Goal: Task Accomplishment & Management: Manage account settings

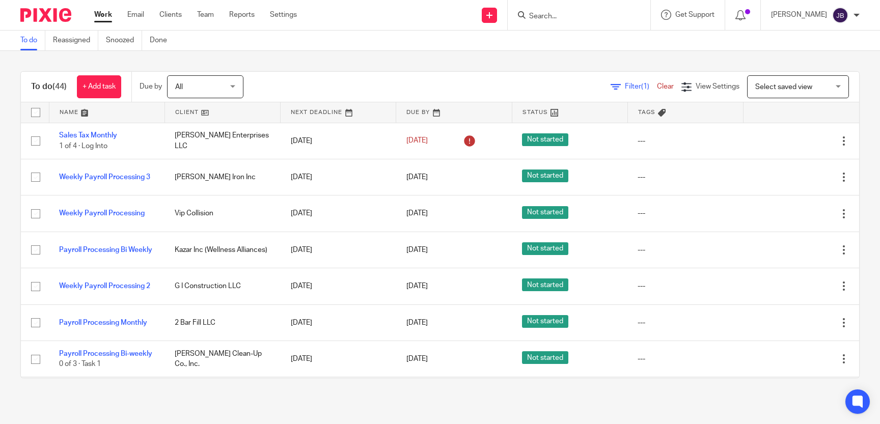
click at [562, 15] on input "Search" at bounding box center [574, 16] width 92 height 9
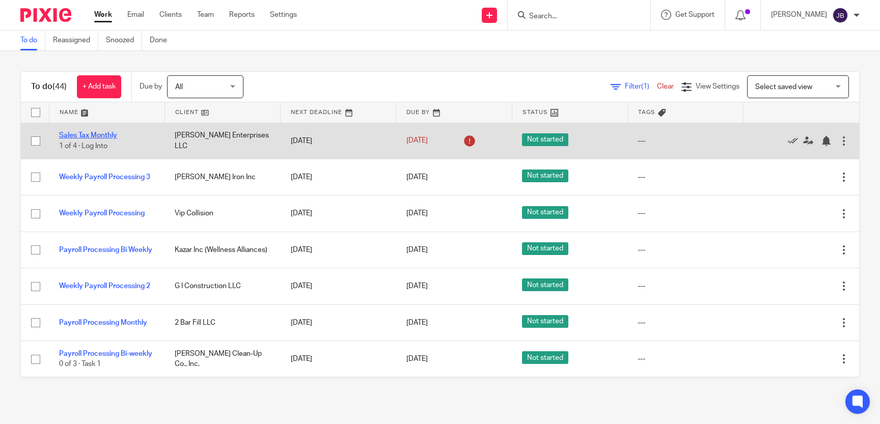
click at [103, 135] on link "Sales Tax Monthly" at bounding box center [88, 135] width 58 height 7
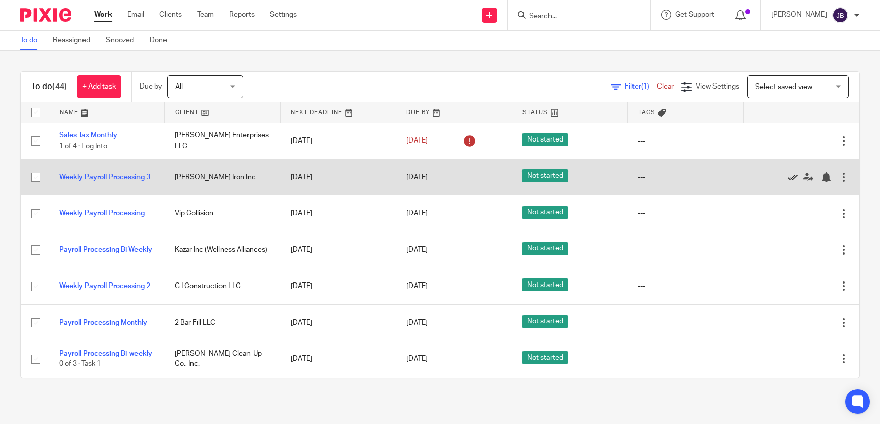
click at [791, 176] on icon at bounding box center [793, 177] width 10 height 10
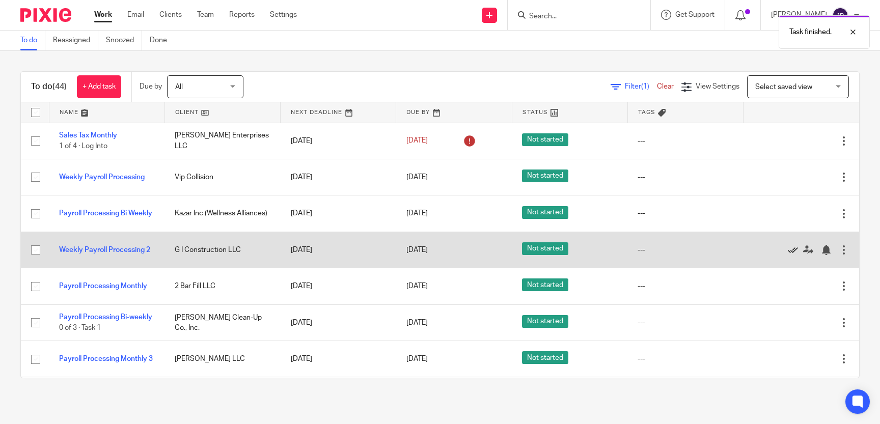
click at [793, 250] on icon at bounding box center [793, 250] width 10 height 10
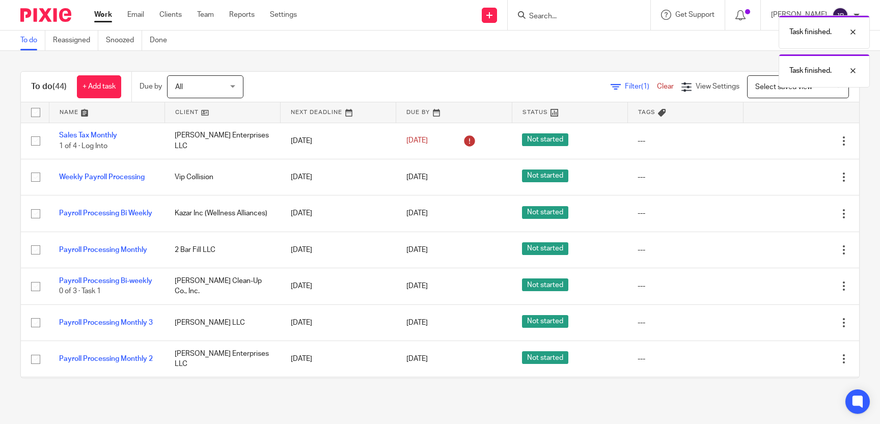
click at [793, 250] on icon at bounding box center [793, 250] width 10 height 10
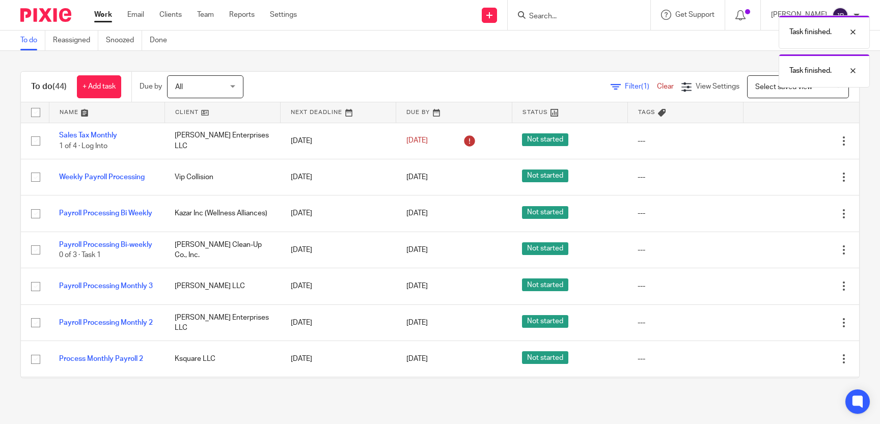
scroll to position [41, 0]
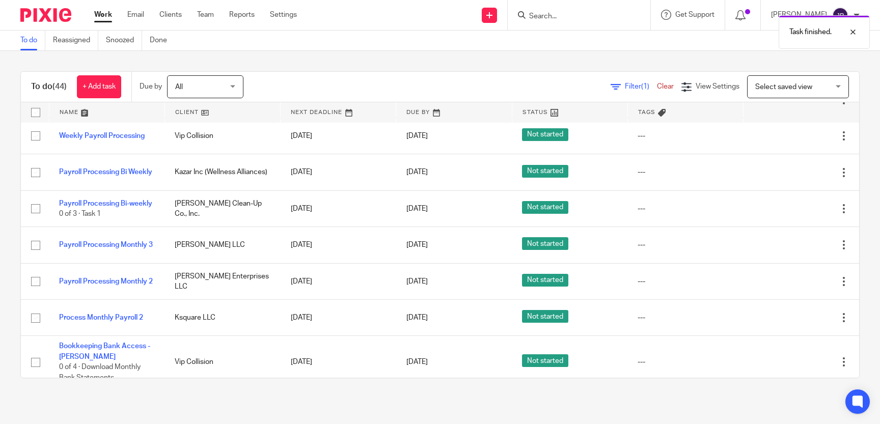
click at [561, 18] on div "Task finished." at bounding box center [655, 29] width 430 height 39
click at [563, 11] on div "Task finished." at bounding box center [655, 29] width 430 height 39
click at [565, 18] on input "Search" at bounding box center [574, 16] width 92 height 9
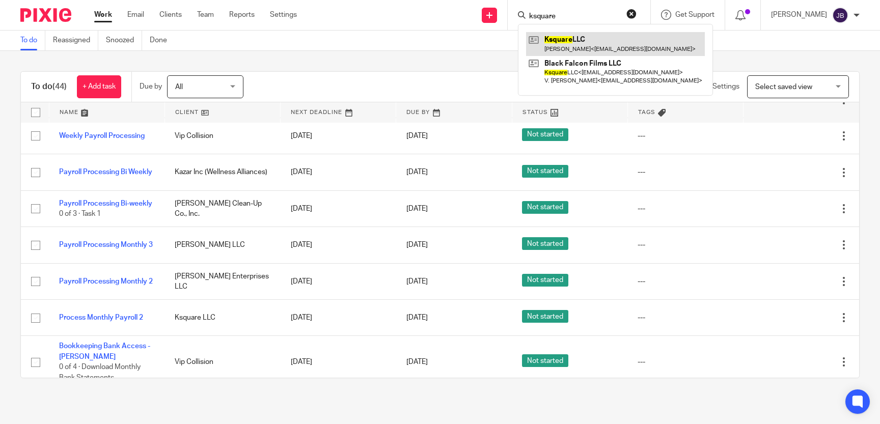
type input "ksquare"
click at [574, 41] on link at bounding box center [615, 43] width 179 height 23
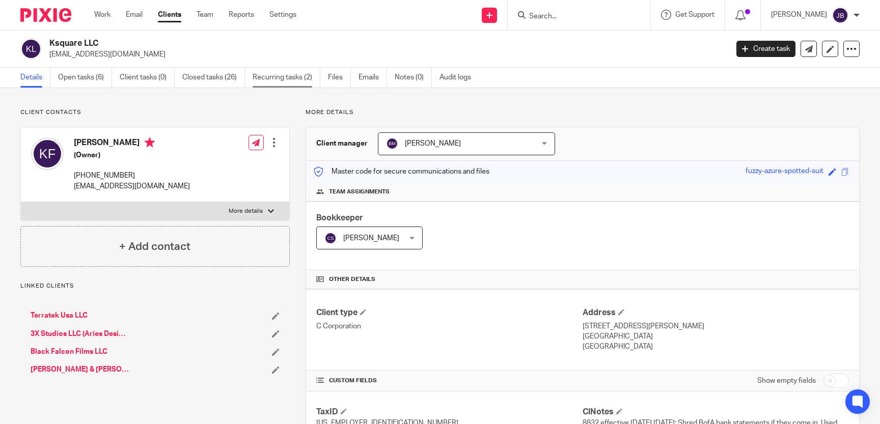
click at [296, 80] on link "Recurring tasks (2)" at bounding box center [286, 78] width 68 height 20
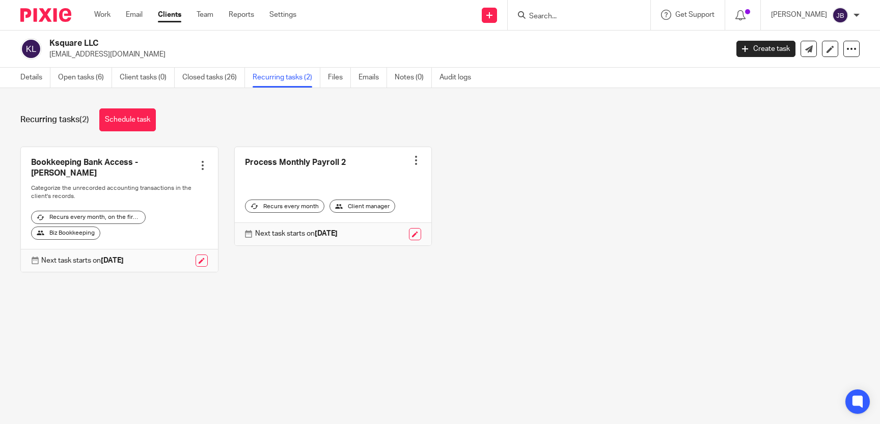
click at [417, 156] on div at bounding box center [416, 160] width 10 height 10
click at [392, 227] on span "Cancel schedule" at bounding box center [378, 224] width 53 height 7
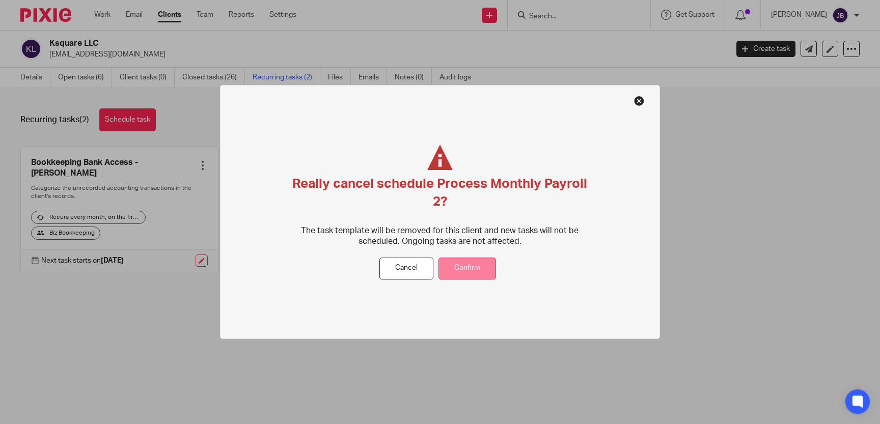
click at [461, 265] on button "Confirm" at bounding box center [467, 269] width 58 height 22
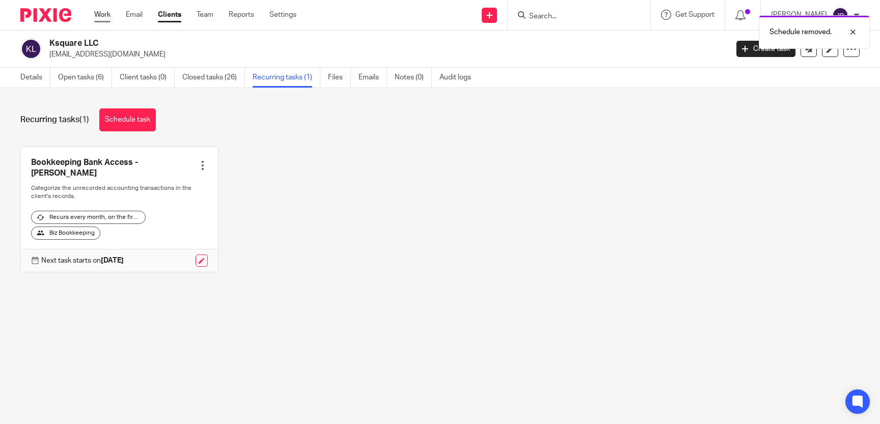
click at [103, 16] on link "Work" at bounding box center [102, 15] width 16 height 10
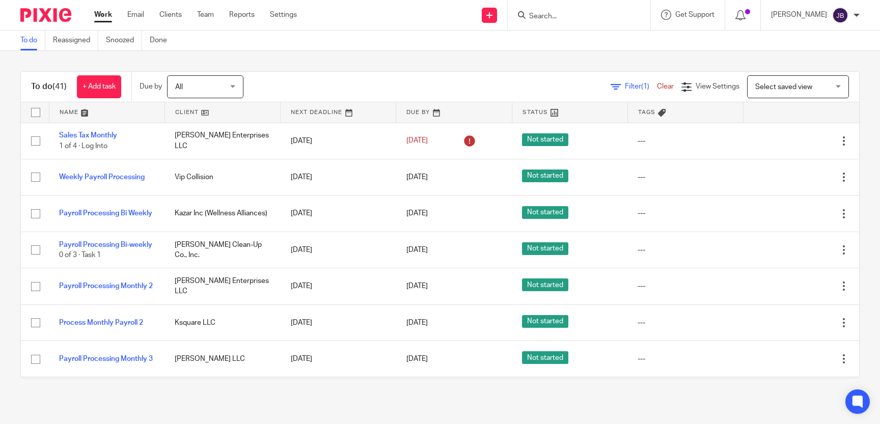
click at [566, 15] on input "Search" at bounding box center [574, 16] width 92 height 9
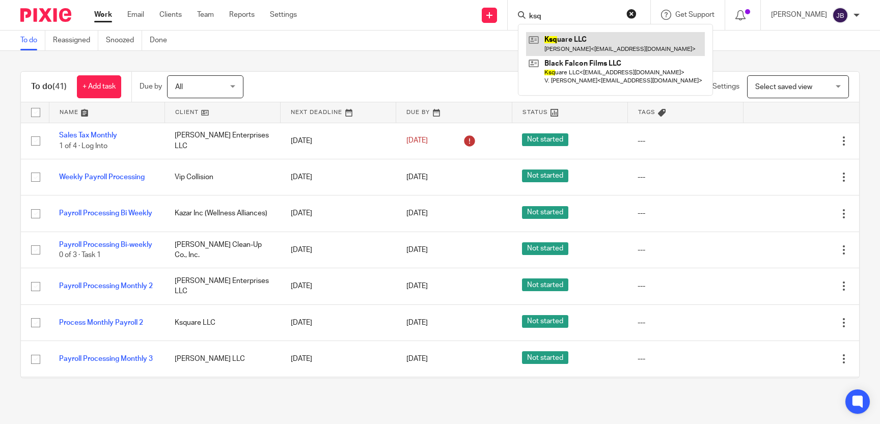
type input "ksq"
click at [614, 38] on link at bounding box center [615, 43] width 179 height 23
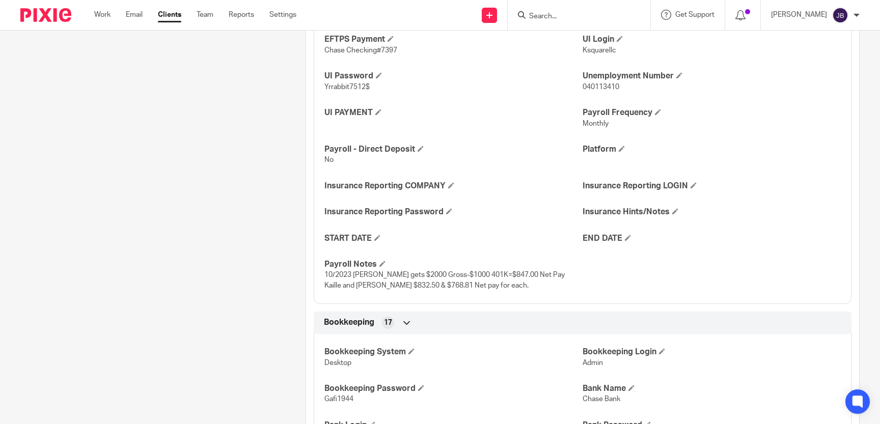
scroll to position [888, 0]
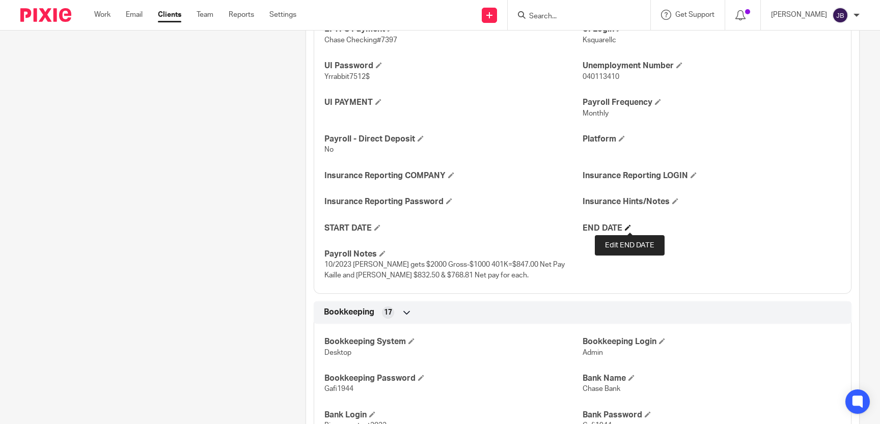
click at [628, 230] on span at bounding box center [628, 227] width 6 height 6
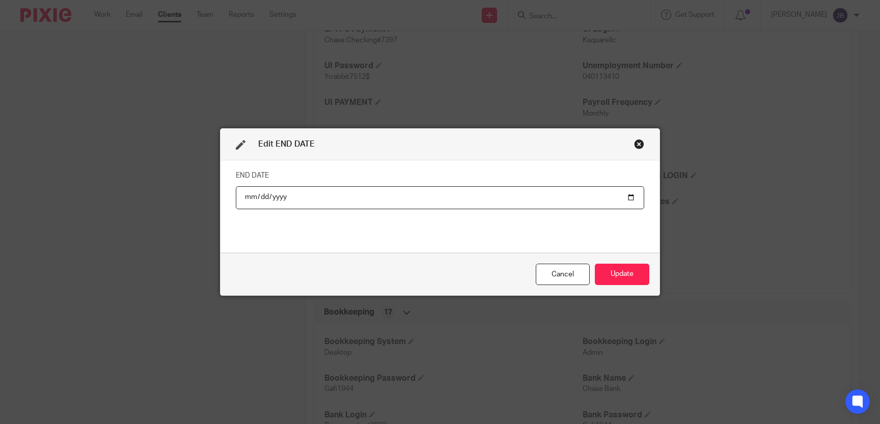
type input "[DATE]"
click at [630, 275] on button "Update" at bounding box center [622, 275] width 54 height 22
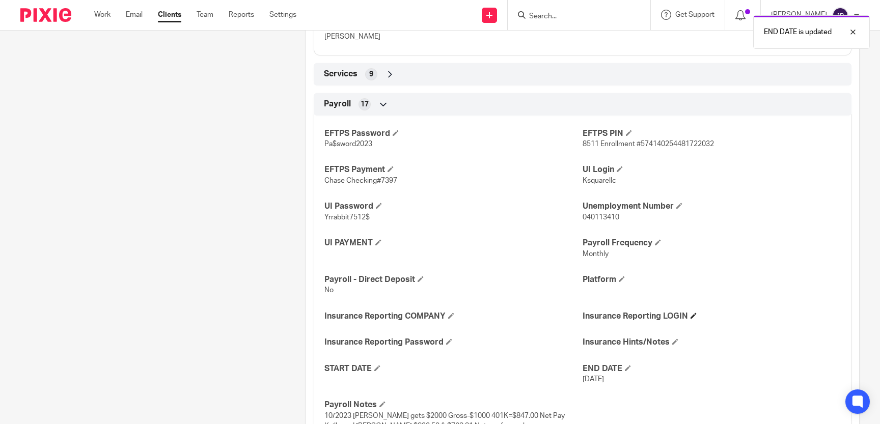
scroll to position [607, 0]
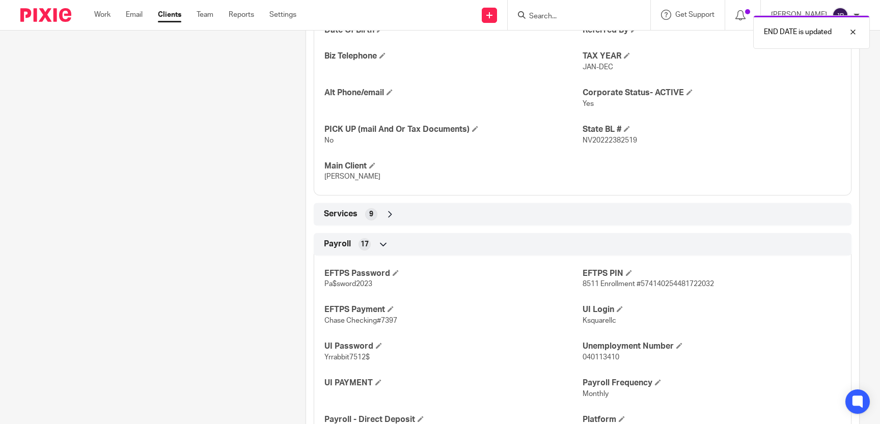
click at [628, 222] on div "Services 9" at bounding box center [583, 214] width 538 height 22
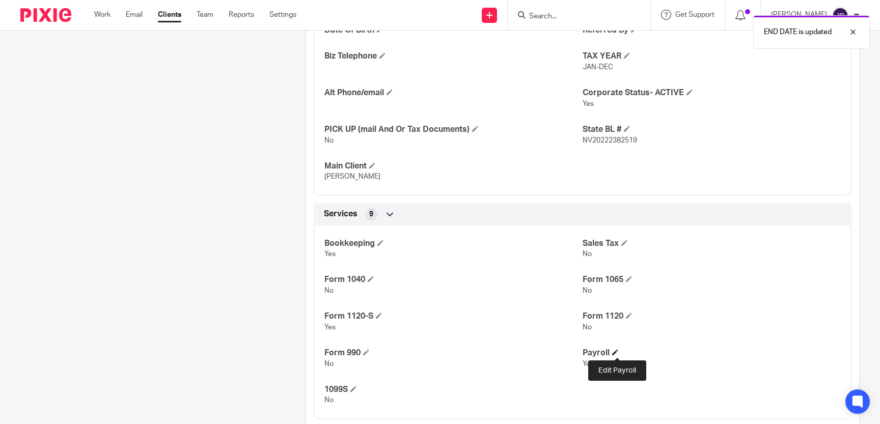
click at [616, 351] on span at bounding box center [615, 352] width 6 height 6
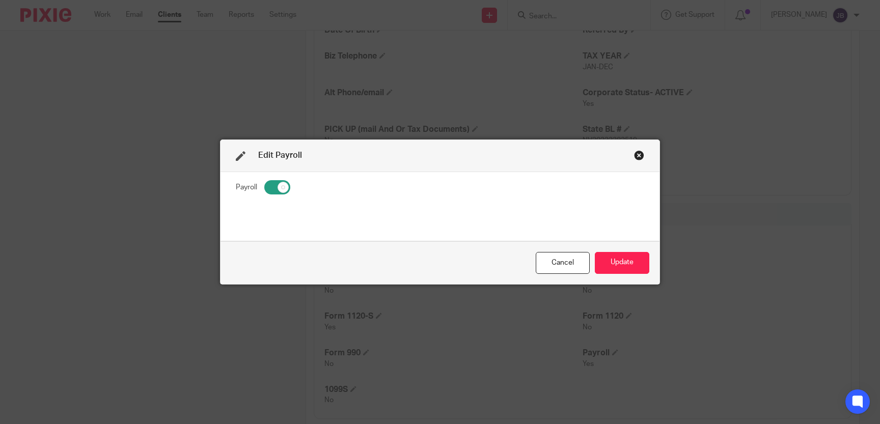
click at [282, 190] on input "checkbox" at bounding box center [277, 187] width 26 height 14
checkbox input "false"
click at [634, 263] on button "Update" at bounding box center [622, 263] width 54 height 22
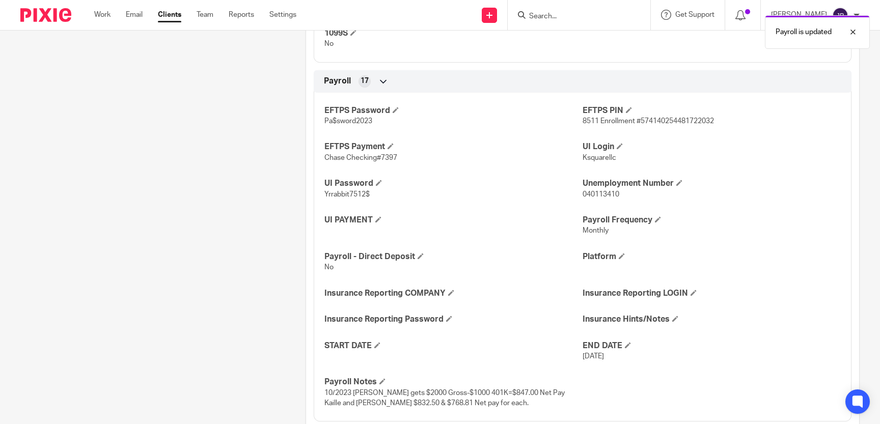
scroll to position [981, 0]
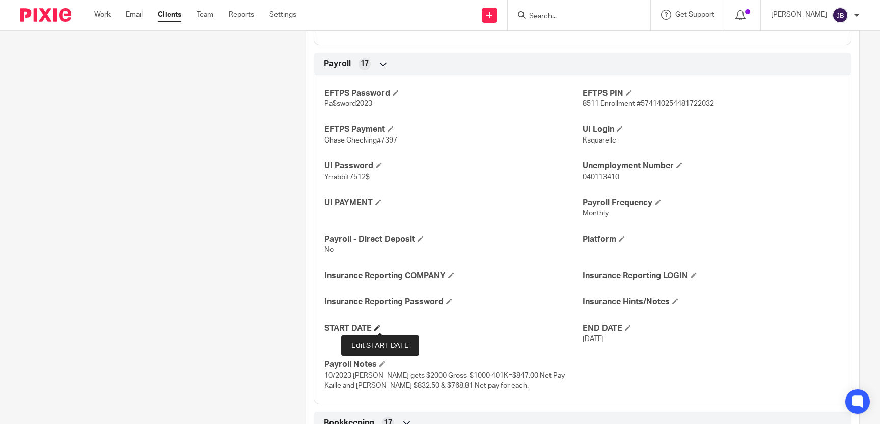
click at [380, 323] on h4 "START DATE" at bounding box center [453, 328] width 258 height 11
click at [378, 326] on span at bounding box center [377, 328] width 6 height 6
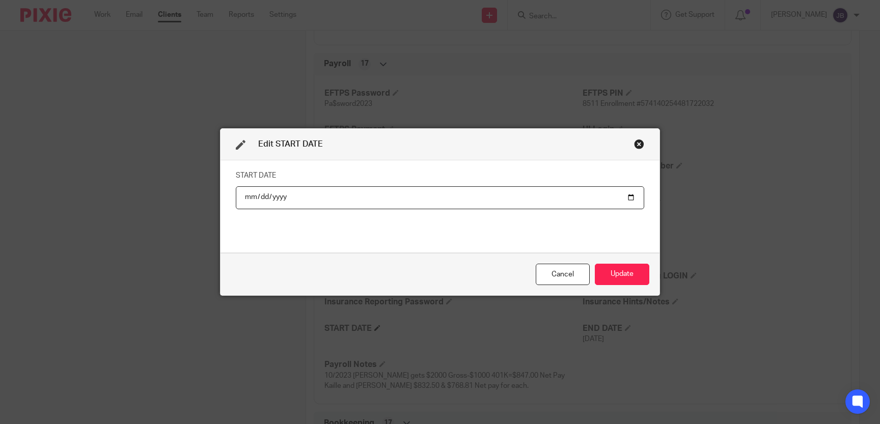
type input "[DATE]"
click at [653, 275] on div "Cancel Update" at bounding box center [439, 274] width 439 height 43
click at [631, 276] on button "Update" at bounding box center [622, 275] width 54 height 22
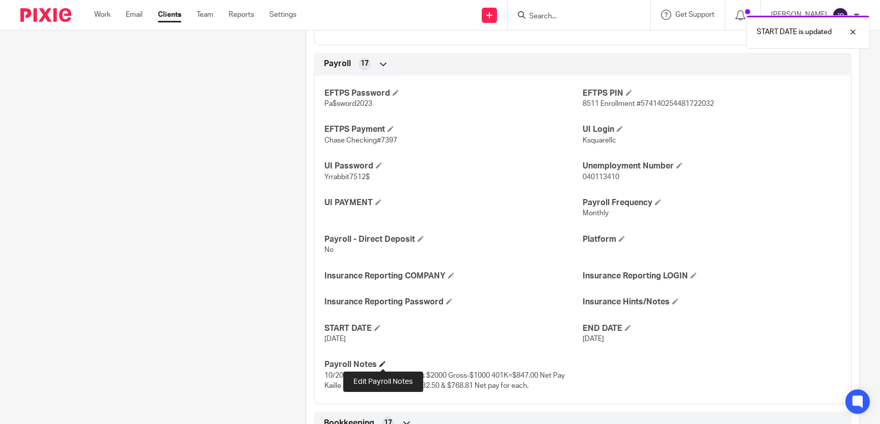
click at [381, 361] on span at bounding box center [382, 364] width 6 height 6
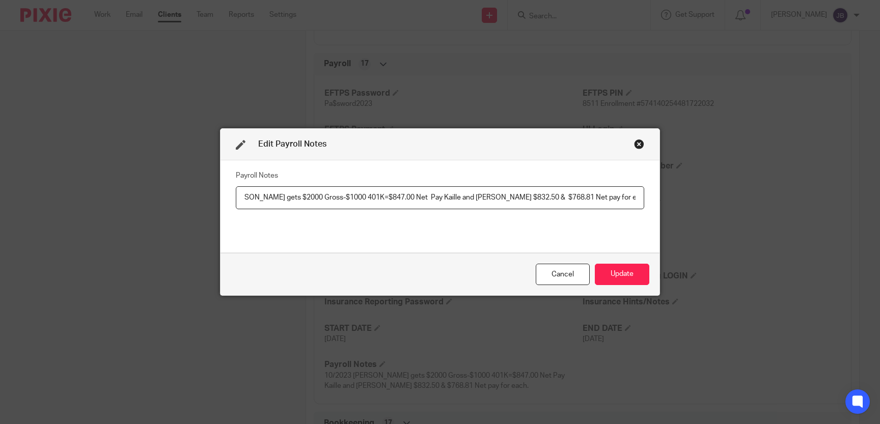
scroll to position [0, 45]
click at [598, 196] on input "10/2023 [PERSON_NAME] gets $2000 Gross-$1000 401K=$847.00 Net Pay Kaille and [P…" at bounding box center [440, 197] width 408 height 23
click at [637, 196] on input "10/2023 [PERSON_NAME] gets $2000 Gross-$1000 401K=$847.00 Net Pay Kaille and [P…" at bounding box center [440, 197] width 408 height 23
type input "10/2023 [PERSON_NAME] gets $2000 Gross-$1000 401K=$847.00 Net Pay Kaille and [P…"
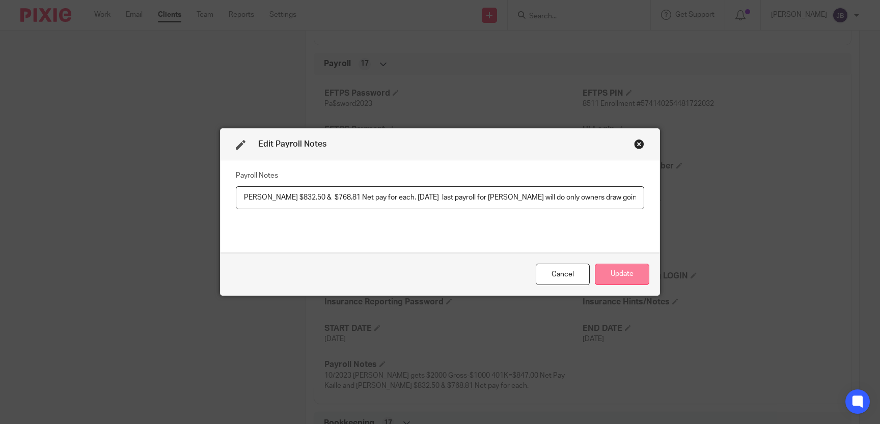
click at [632, 276] on button "Update" at bounding box center [622, 275] width 54 height 22
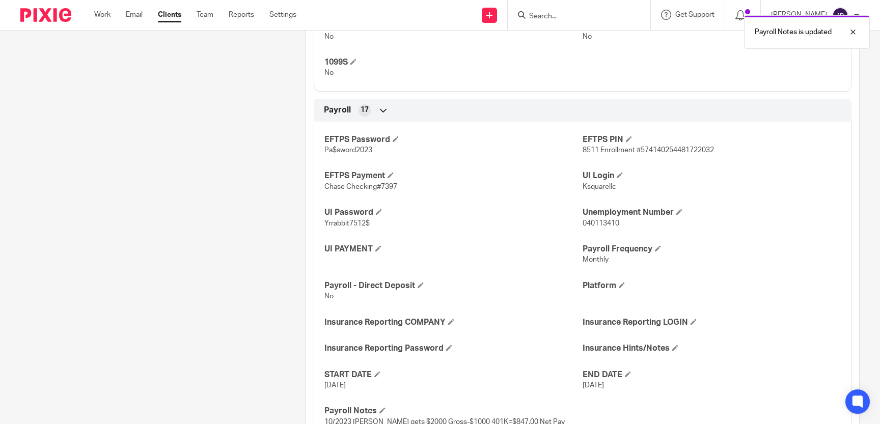
scroll to position [841, 0]
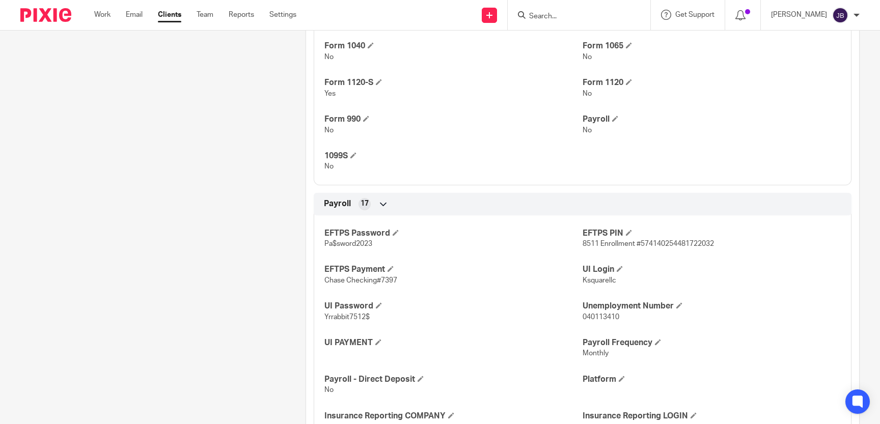
click at [653, 200] on div "Payroll 17" at bounding box center [582, 203] width 522 height 17
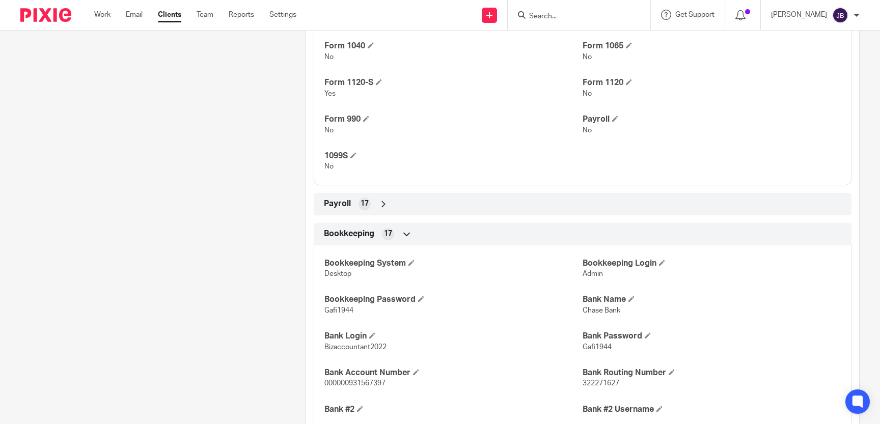
click at [613, 14] on input "Search" at bounding box center [574, 16] width 92 height 9
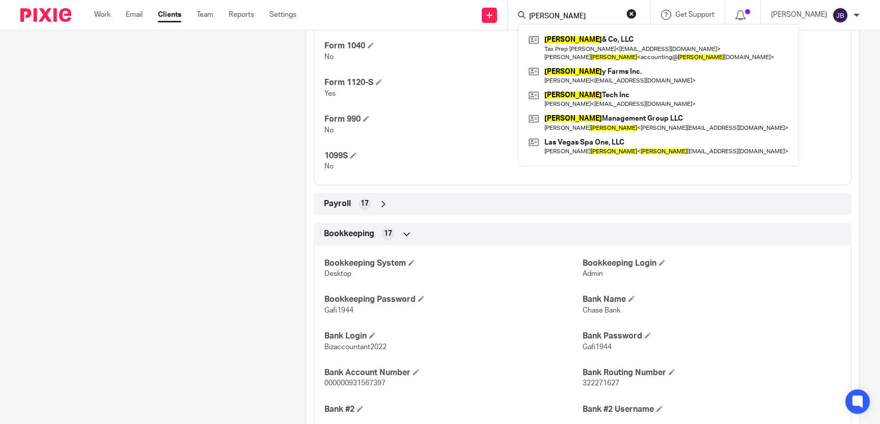
type input "[PERSON_NAME]"
click at [92, 215] on div "Client contacts [PERSON_NAME] (Owner) [PHONE_NUMBER] [EMAIL_ADDRESS][DOMAIN_NAM…" at bounding box center [147, 240] width 285 height 1946
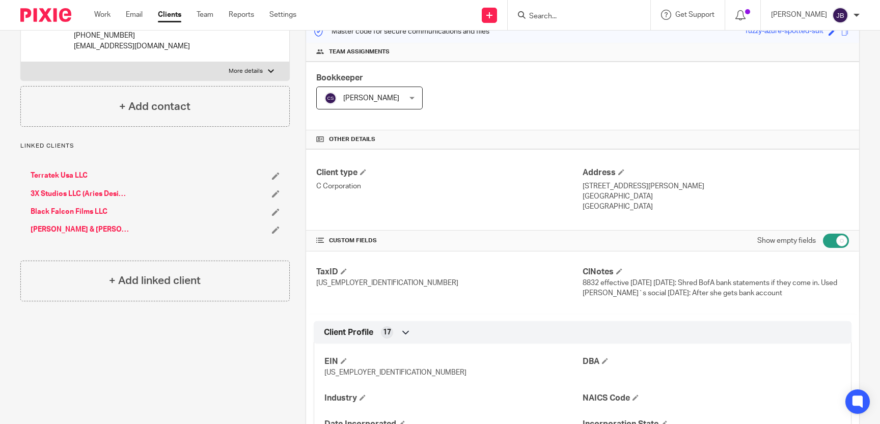
scroll to position [140, 0]
